Goal: Use online tool/utility: Utilize a website feature to perform a specific function

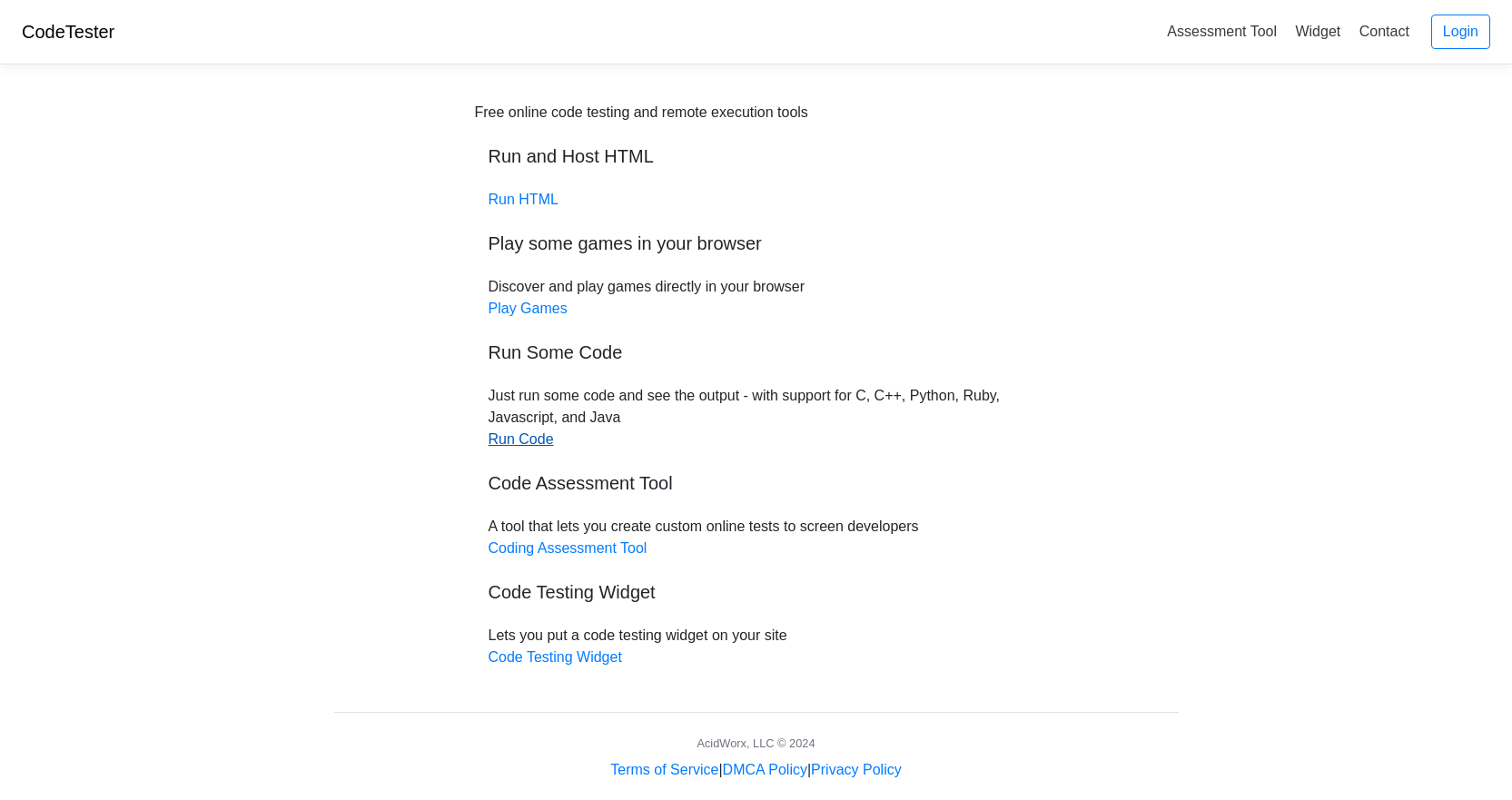
click at [532, 446] on link "Run Code" at bounding box center [521, 439] width 65 height 15
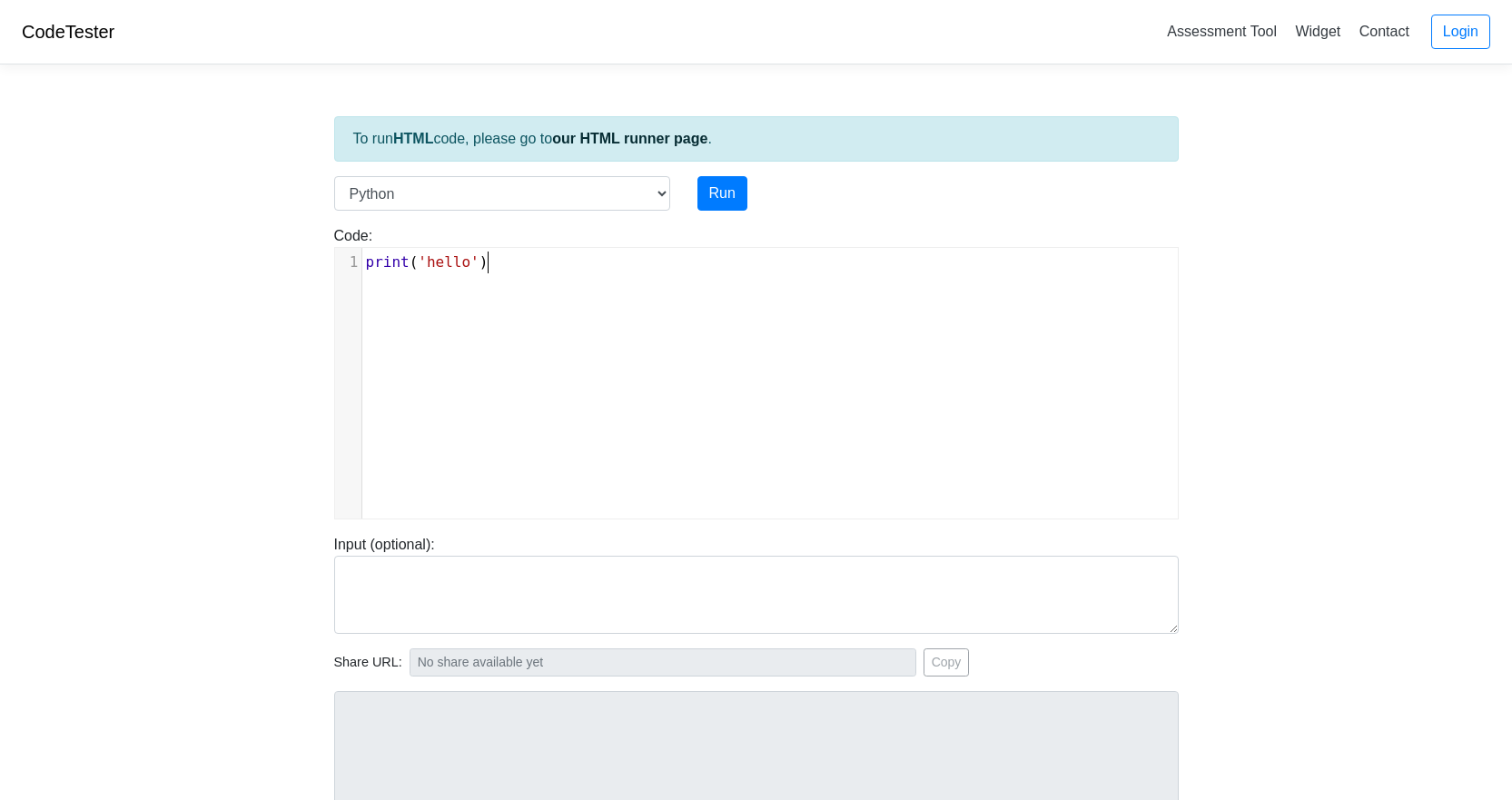
type textarea "print('hello')"
drag, startPoint x: 584, startPoint y: 339, endPoint x: 363, endPoint y: 236, distance: 243.8
click at [363, 236] on div "Code: print('hello') print('hello') x 1 print ( 'hello' )" at bounding box center [756, 373] width 872 height 294
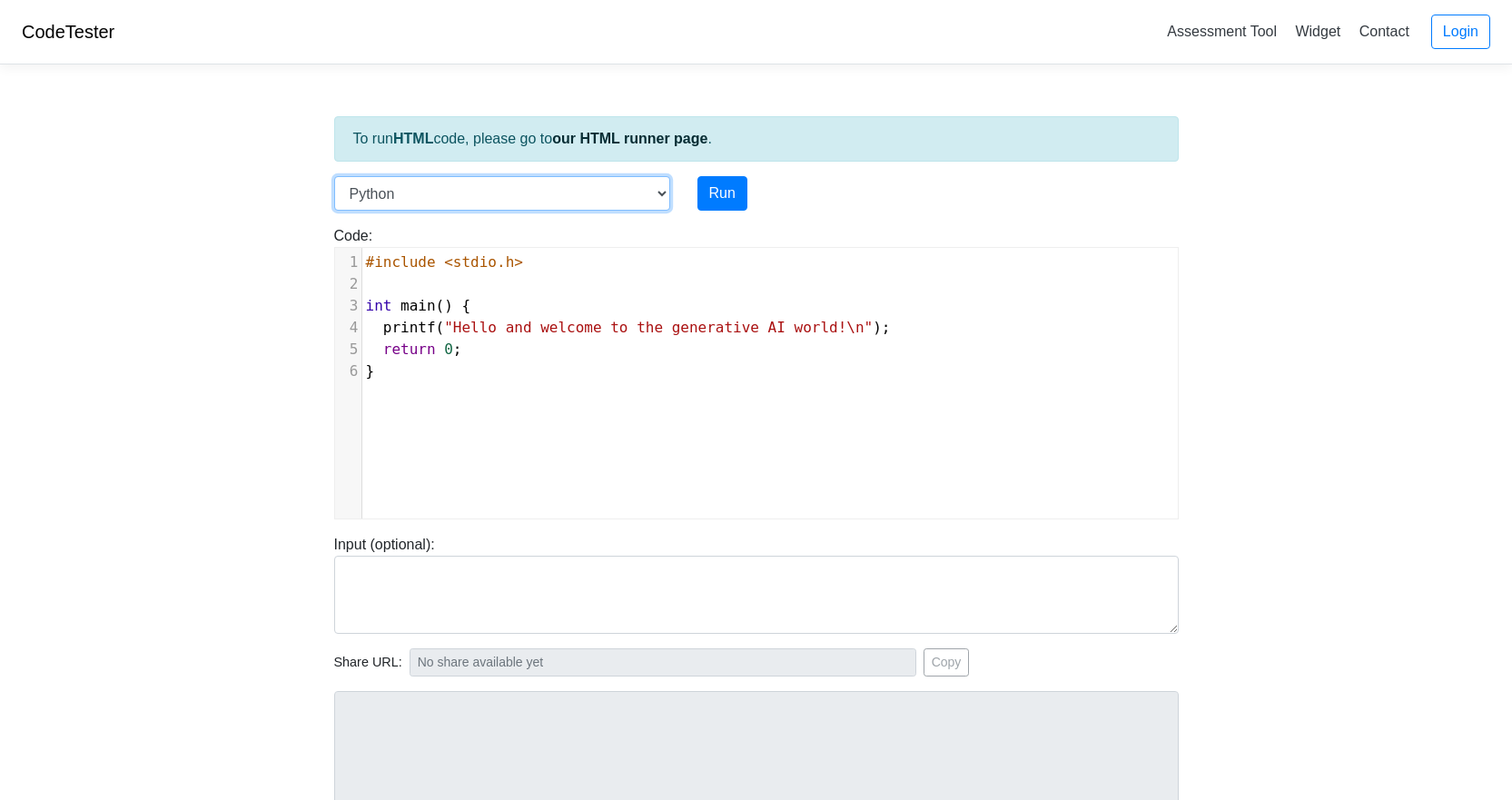
select select "c"
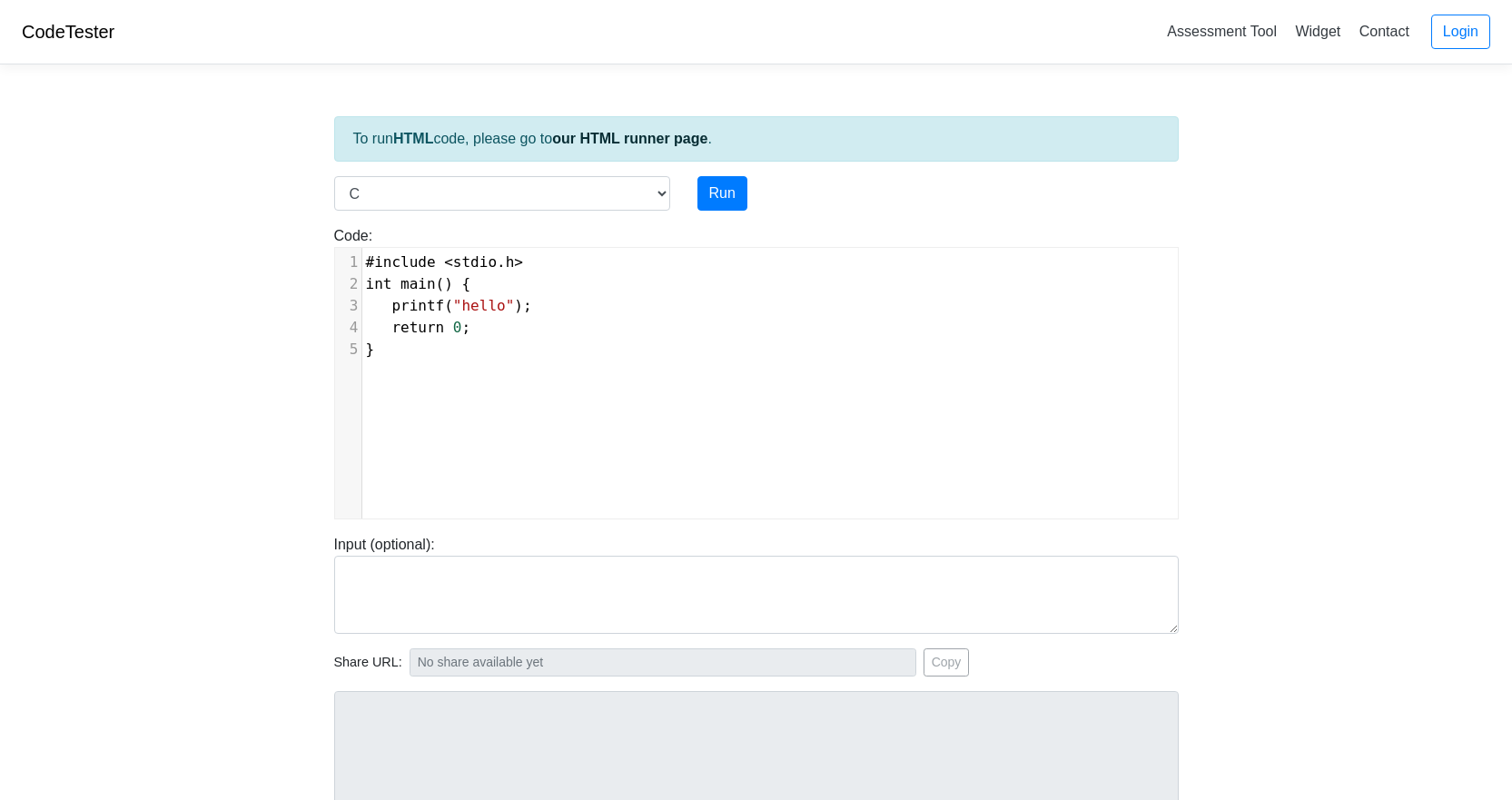
click at [867, 202] on div "Run" at bounding box center [792, 194] width 218 height 35
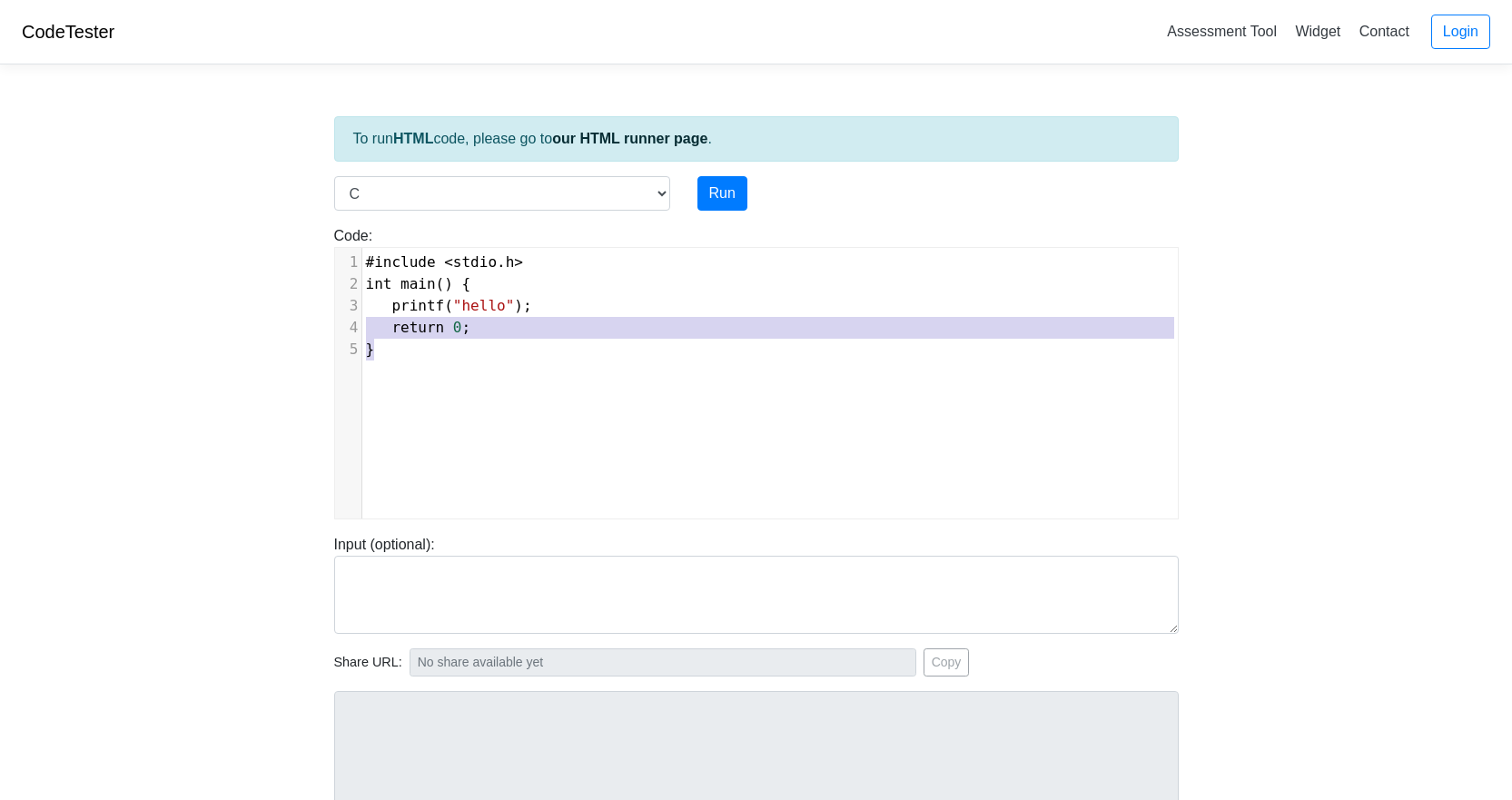
type textarea "#include <stdio.h> int main() { printf("hello"); return 0; }"
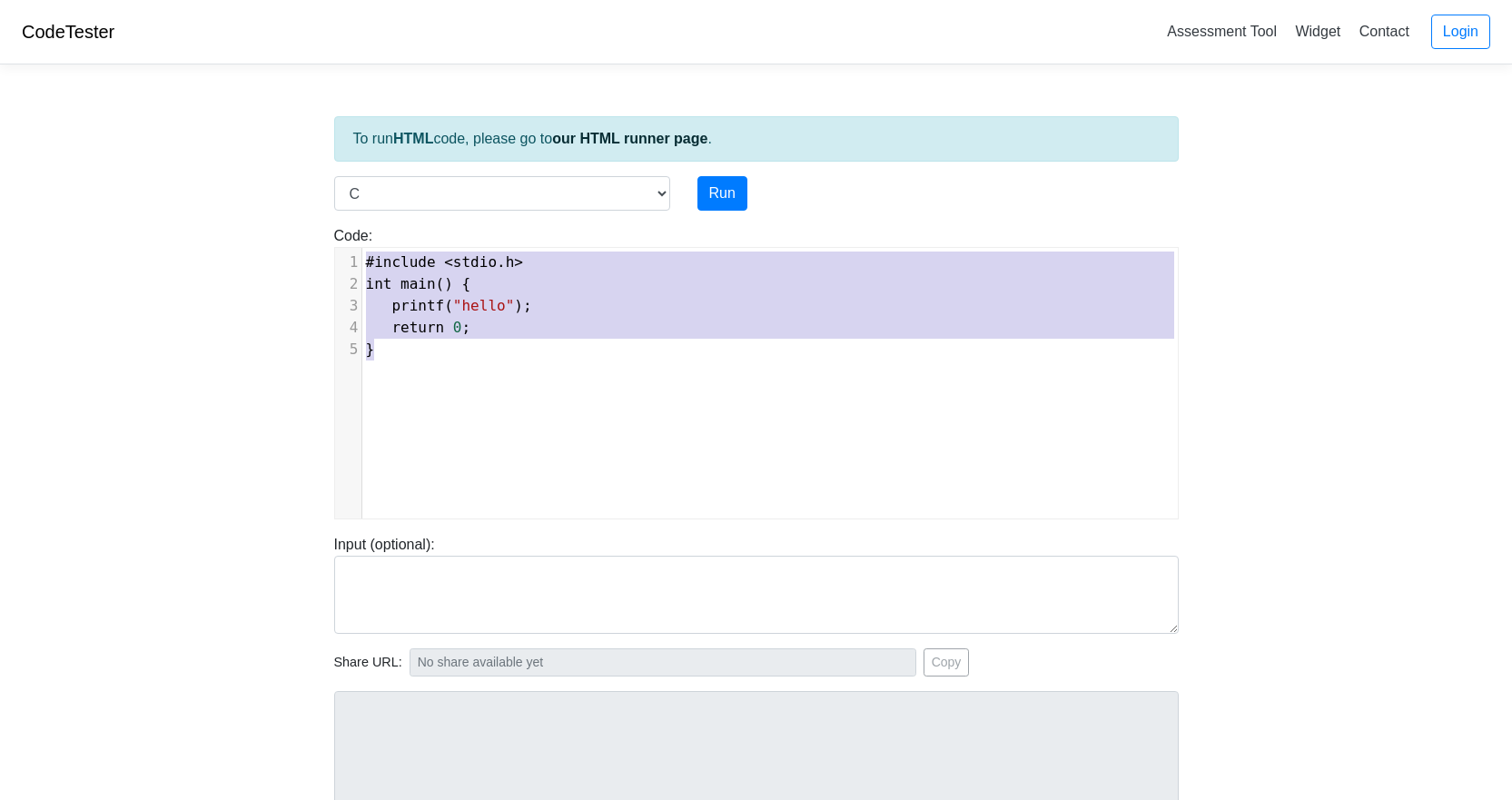
drag, startPoint x: 550, startPoint y: 391, endPoint x: 294, endPoint y: 238, distance: 298.2
click at [294, 238] on body "CodeTester Assessment Tool Widget Contact Login To run HTML code, please go to …" at bounding box center [756, 484] width 1512 height 969
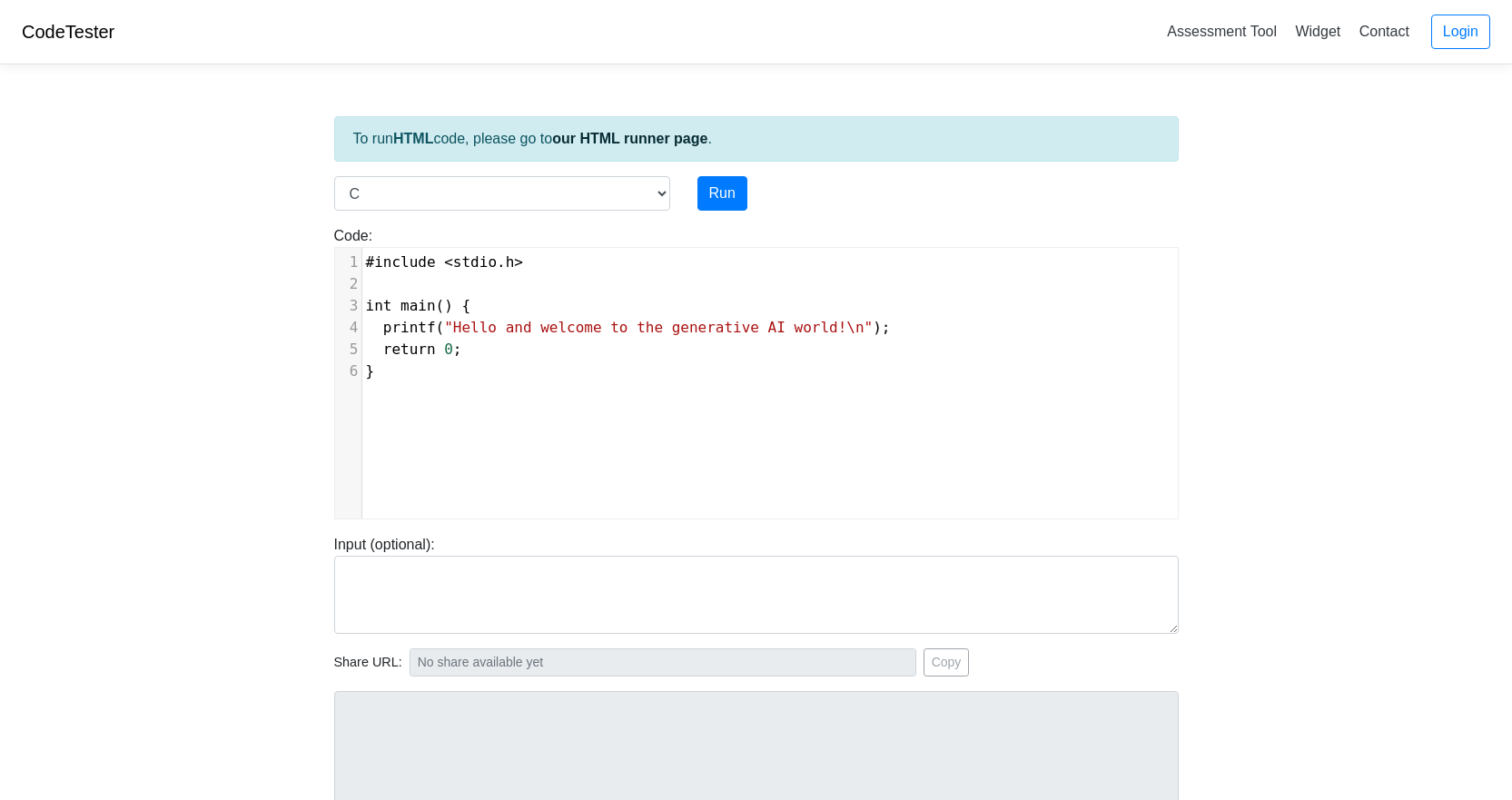
click at [1389, 345] on body "CodeTester Assessment Tool Widget Contact Login To run HTML code, please go to …" at bounding box center [756, 484] width 1512 height 969
click at [1335, 351] on body "CodeTester Assessment Tool Widget Contact Login To run HTML code, please go to …" at bounding box center [756, 484] width 1512 height 969
click at [717, 191] on button "Run" at bounding box center [722, 194] width 50 height 35
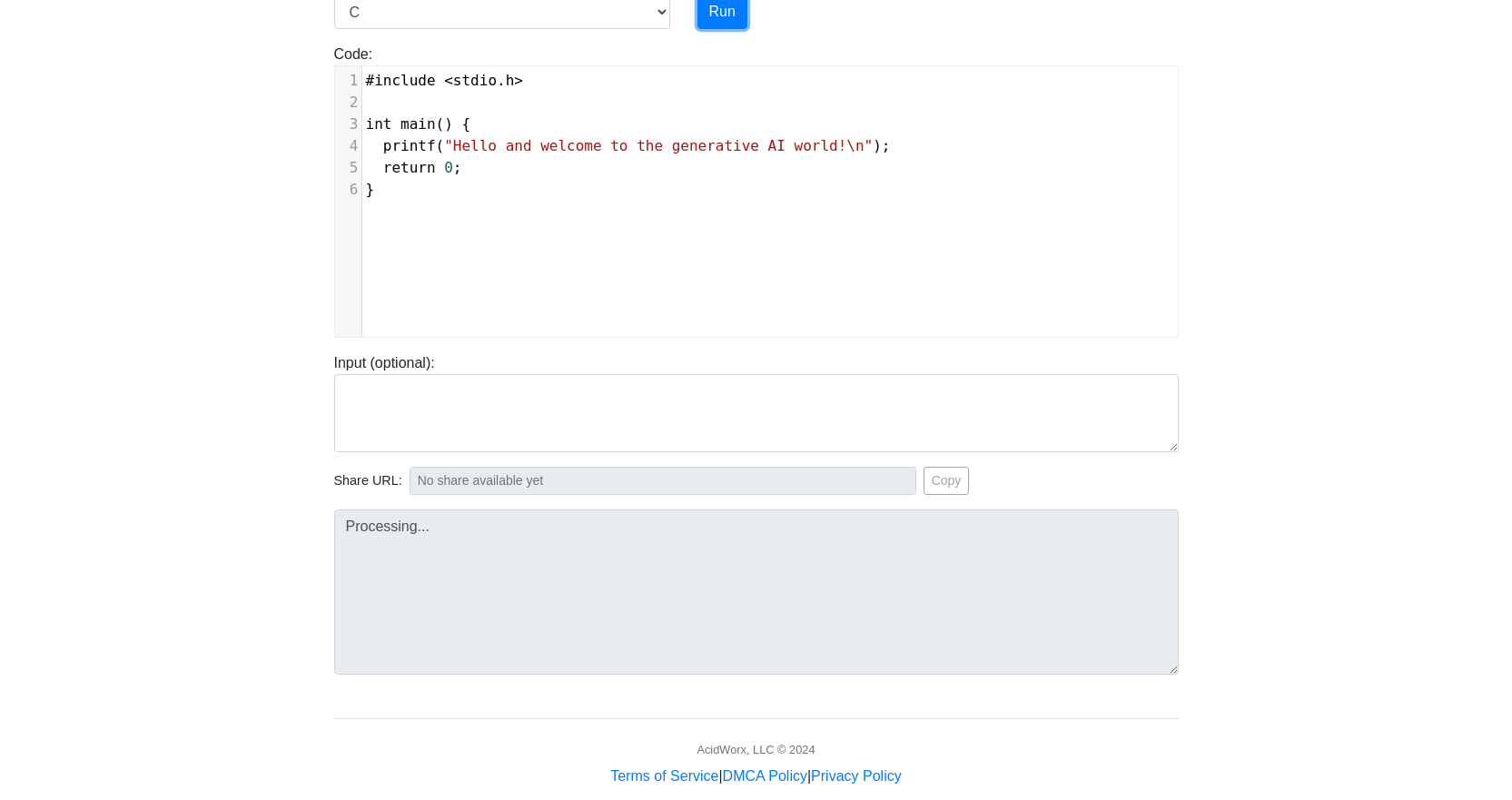
type input "[URL][DOMAIN_NAME]"
type textarea "Stdout: Hello and welcome to the generative AI world!"
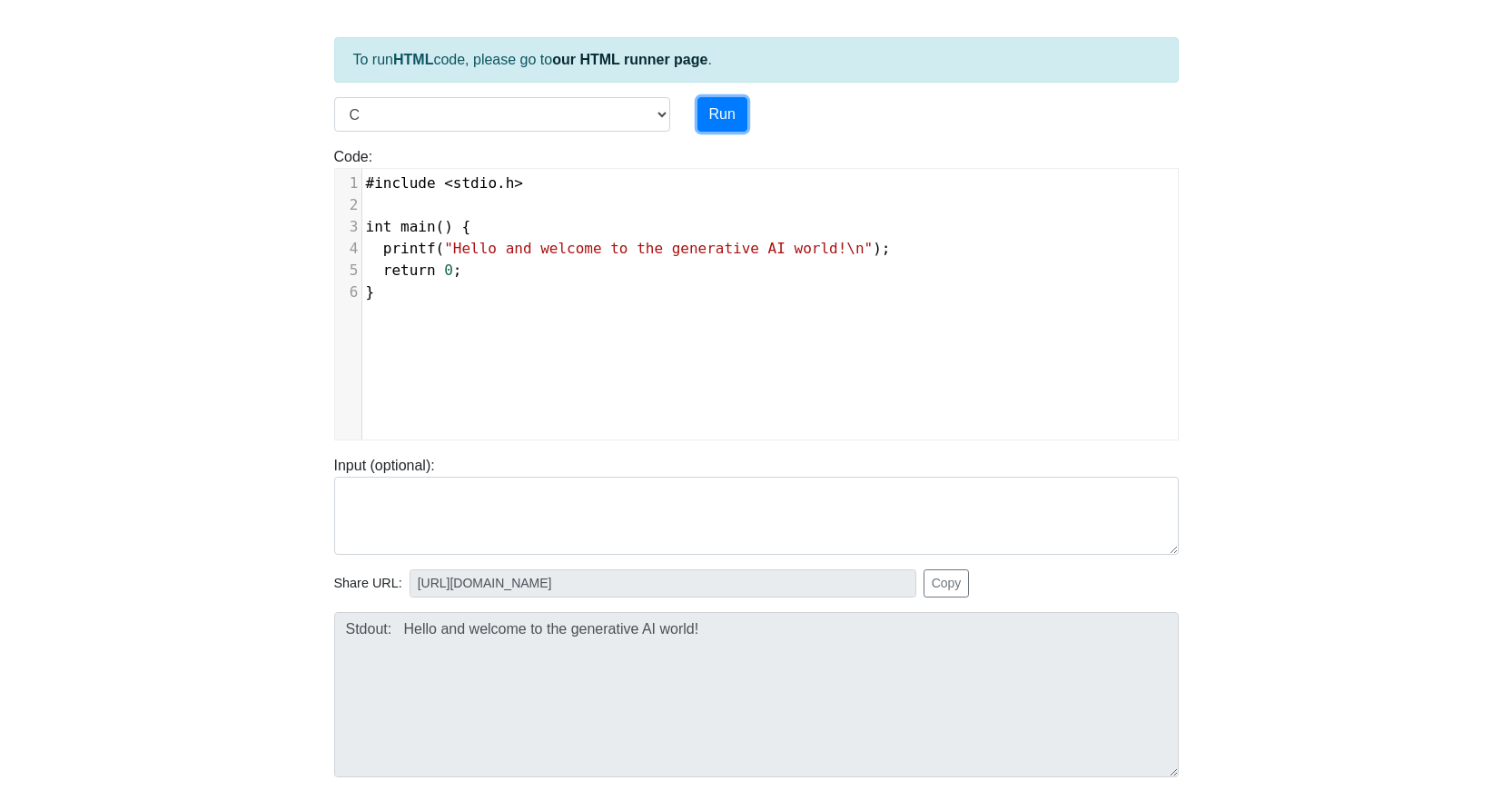
scroll to position [0, 0]
